Goal: Find specific page/section: Find specific page/section

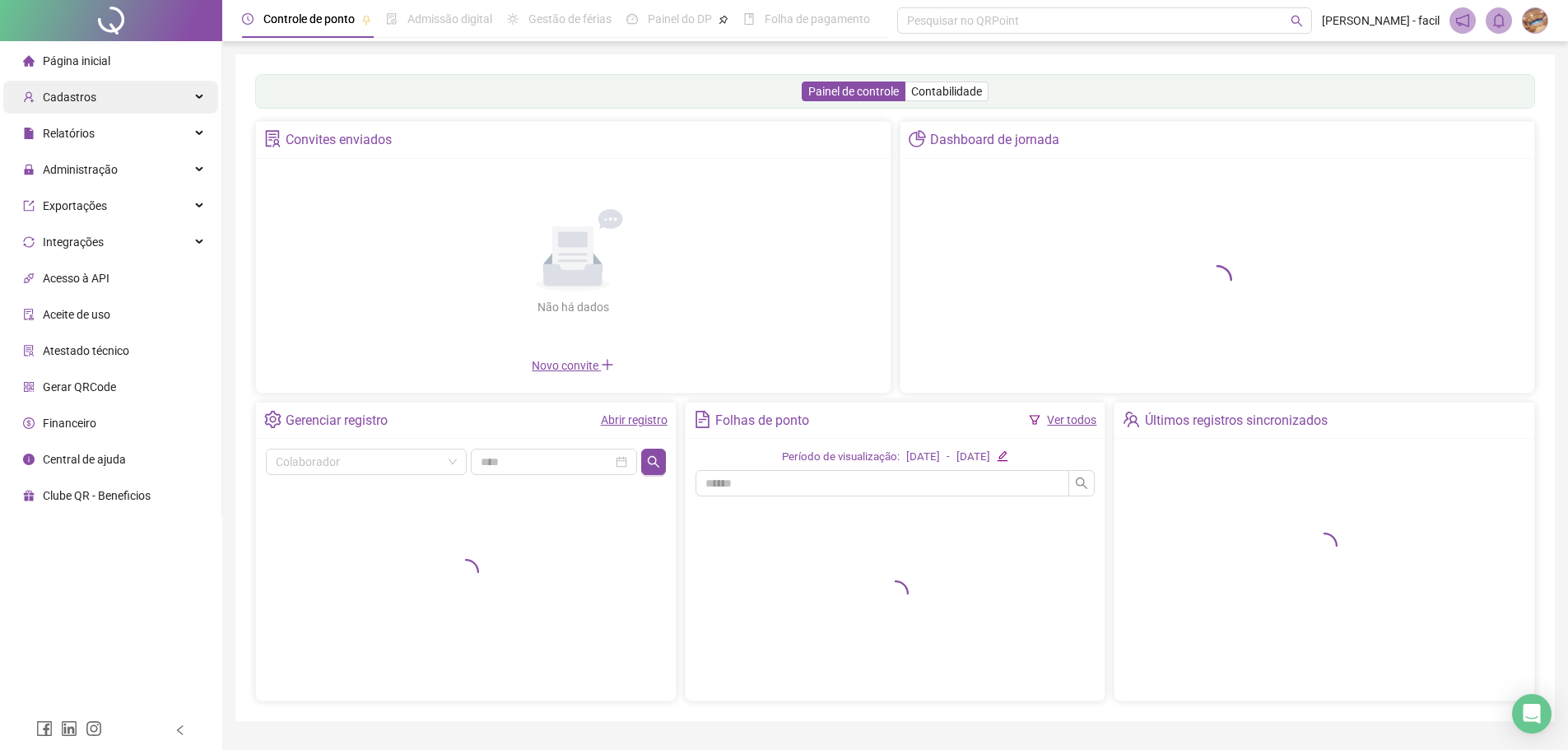
click at [100, 105] on div "Cadastros" at bounding box center [111, 97] width 215 height 32
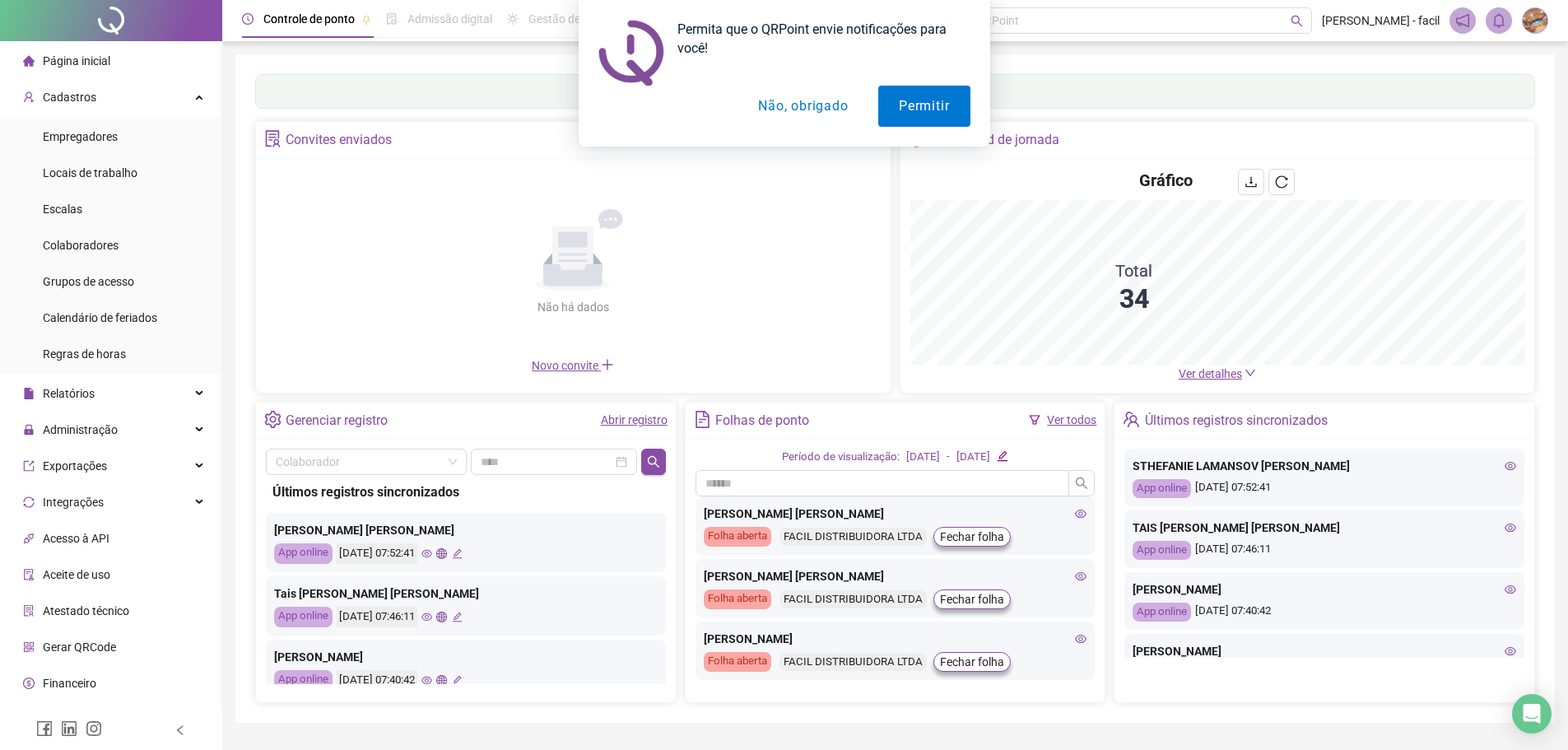
click at [806, 112] on button "Não, obrigado" at bounding box center [802, 106] width 131 height 42
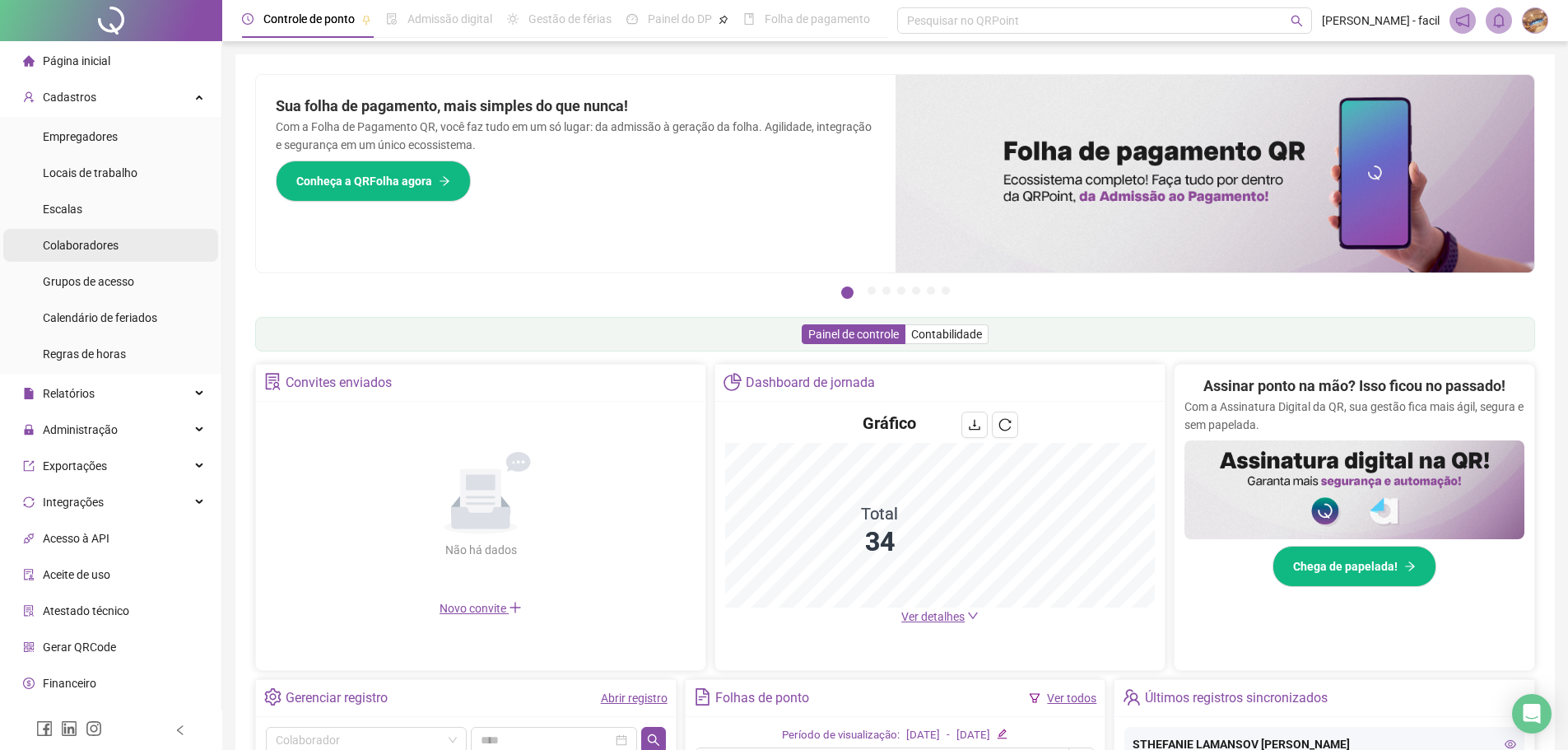
click at [99, 248] on span "Colaboradores" at bounding box center [80, 245] width 76 height 14
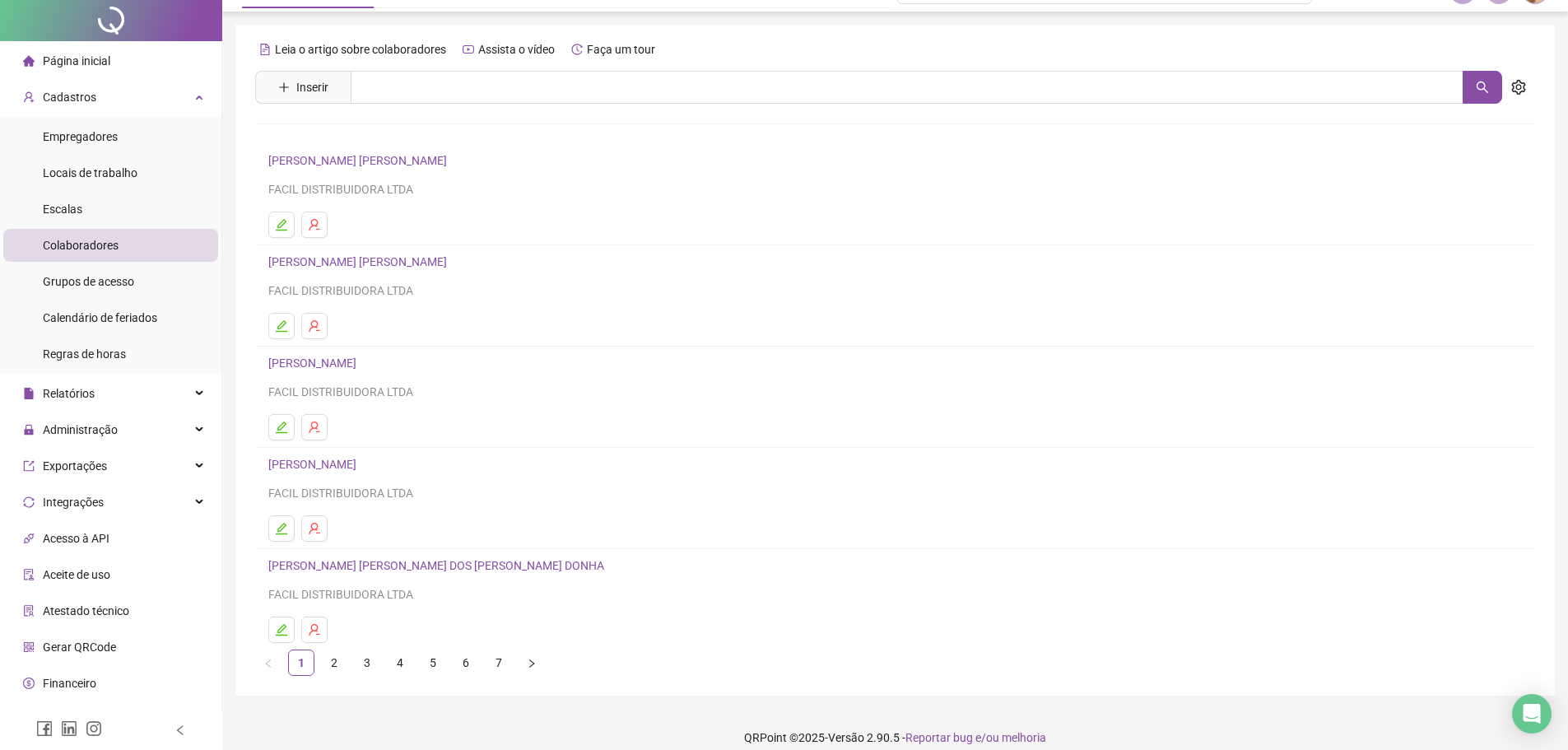
scroll to position [46, 0]
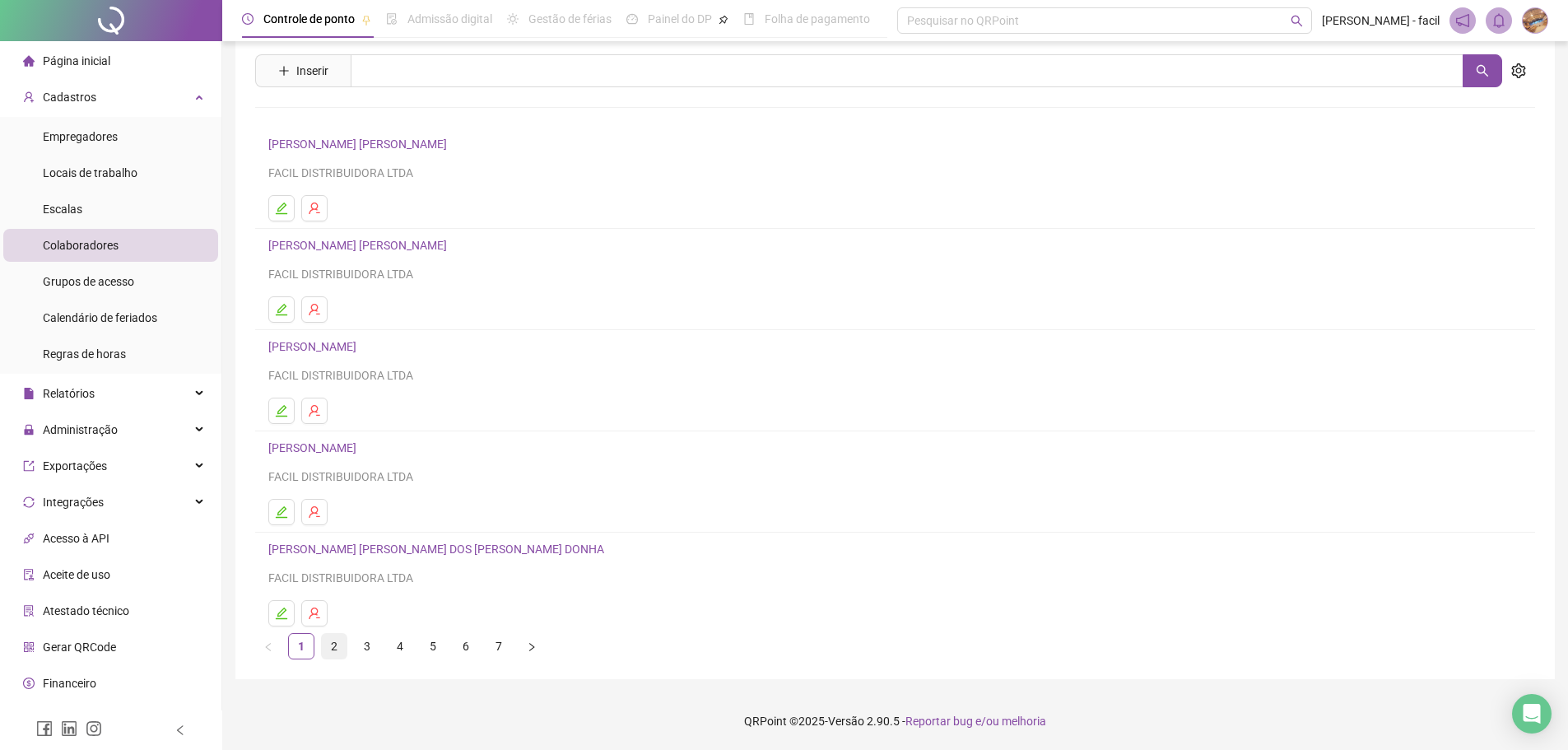
click at [344, 648] on link "2" at bounding box center [334, 645] width 24 height 24
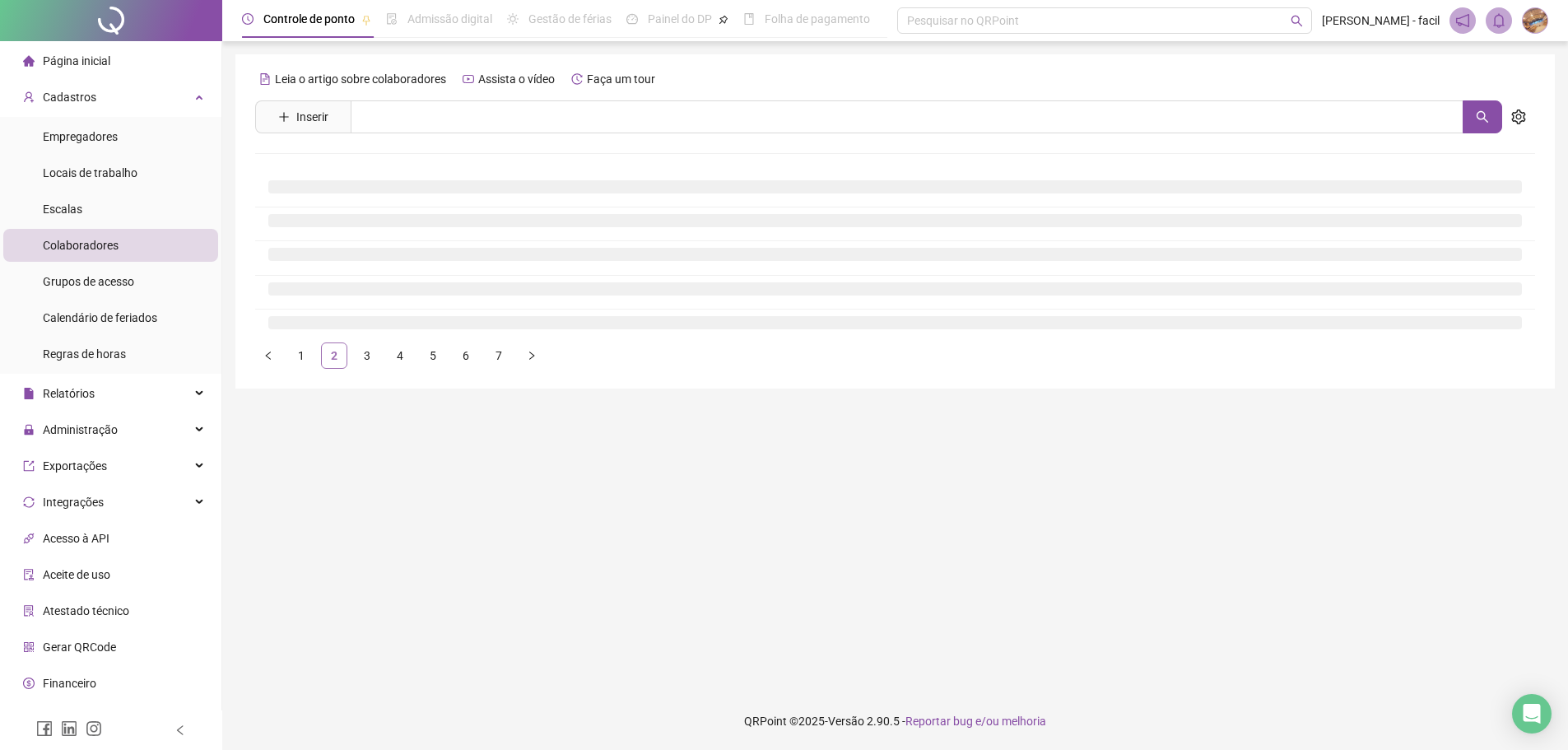
scroll to position [0, 0]
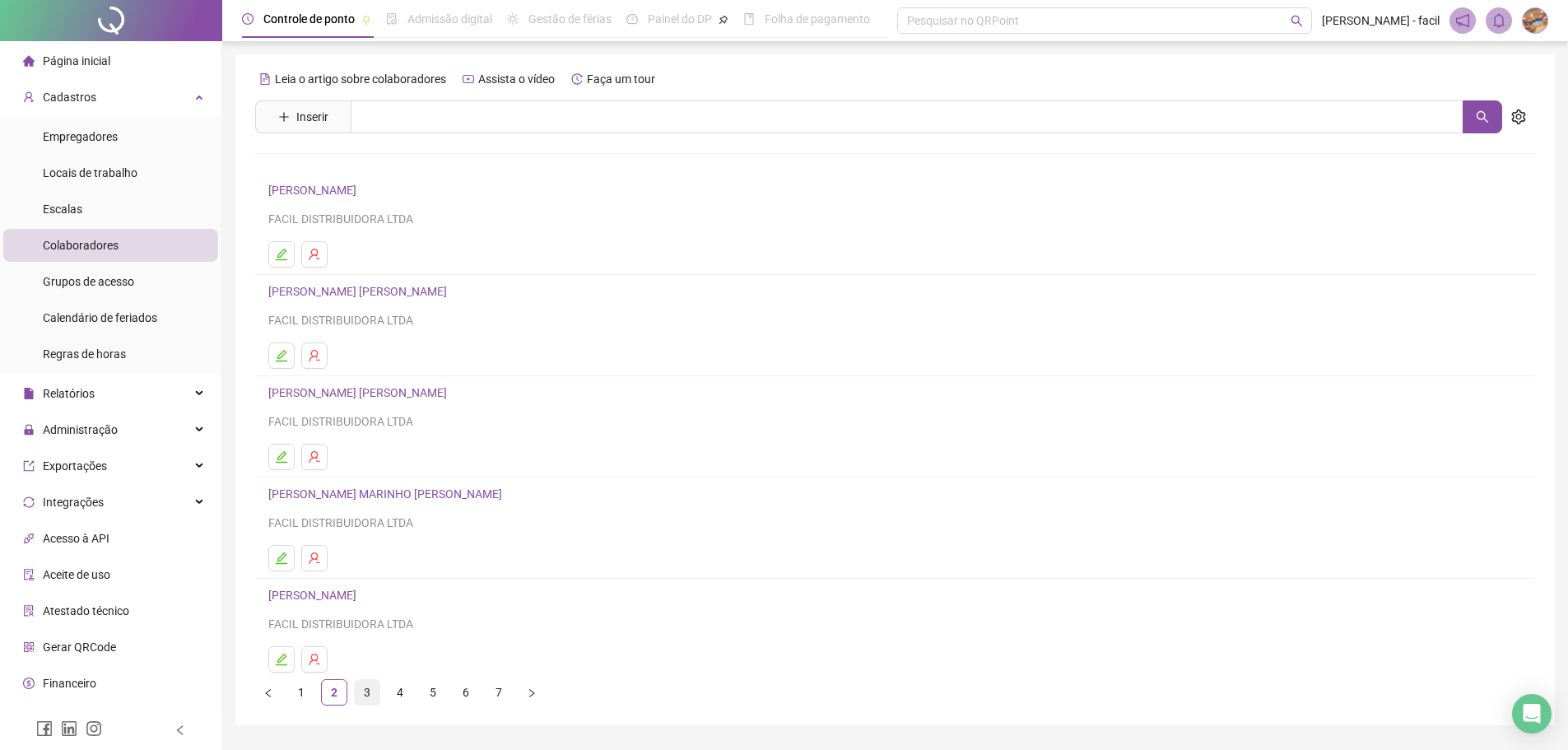
click at [374, 686] on link "3" at bounding box center [366, 691] width 24 height 24
click at [383, 597] on link "KARINA DO [PERSON_NAME]" at bounding box center [345, 595] width 154 height 14
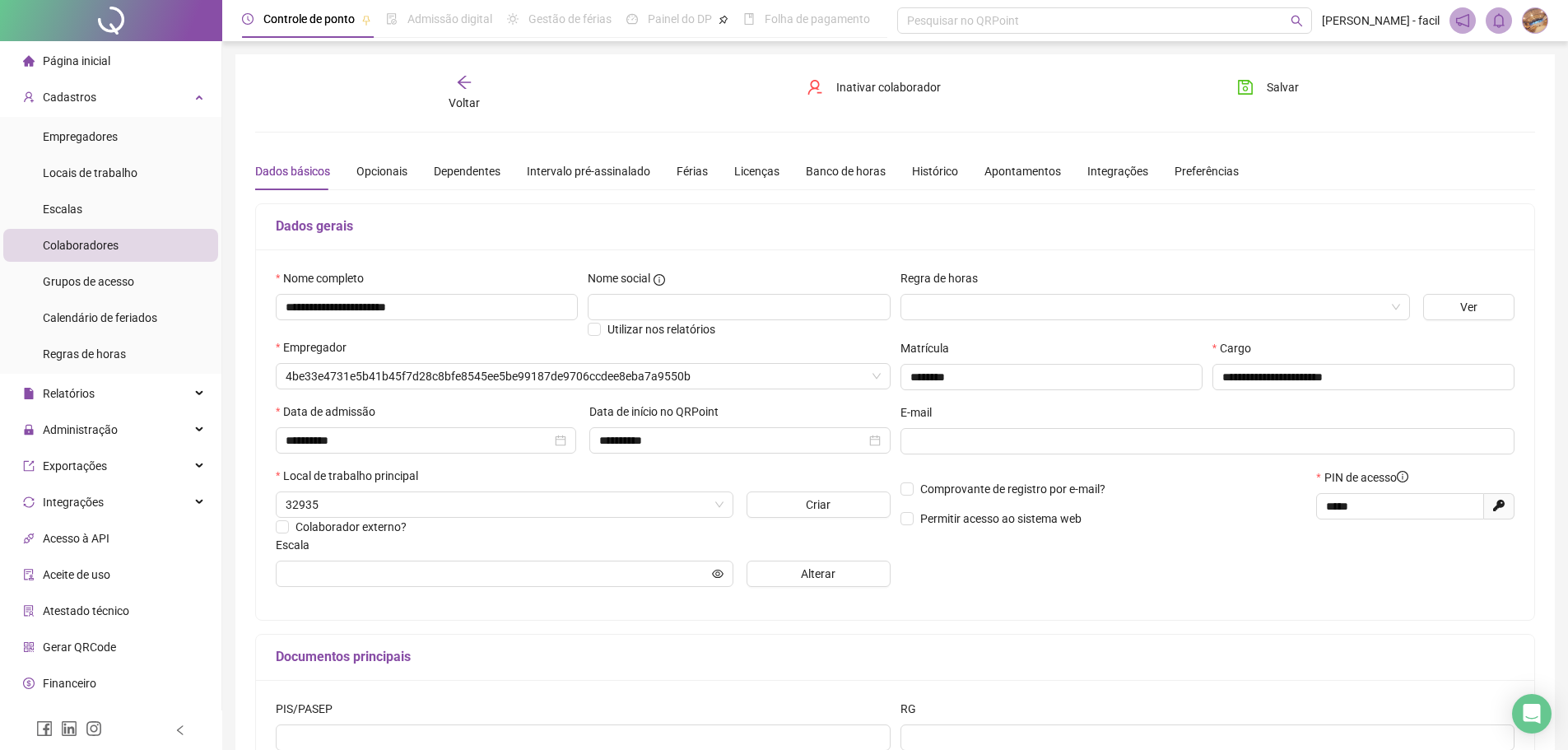
type input "**********"
